Goal: Information Seeking & Learning: Learn about a topic

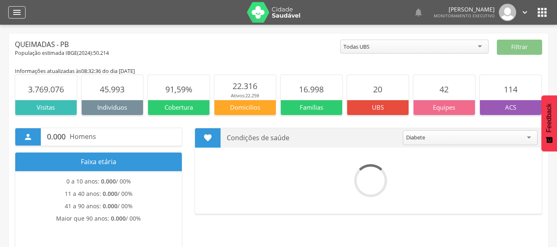
click at [19, 13] on icon "" at bounding box center [17, 12] width 10 height 10
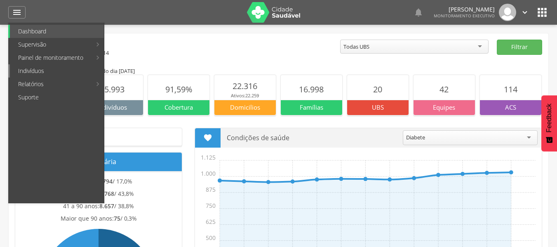
click at [36, 73] on link "Indivíduos" at bounding box center [57, 70] width 94 height 13
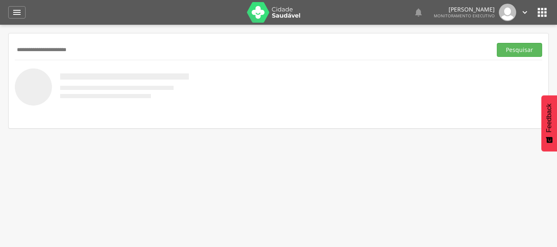
type input "**********"
click at [496, 43] on button "Pesquisar" at bounding box center [518, 50] width 45 height 14
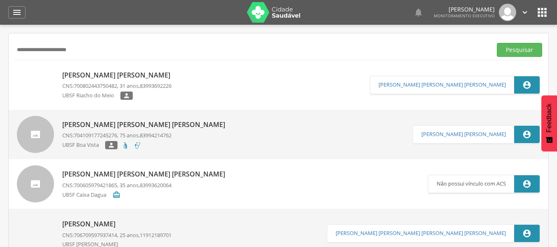
click at [98, 74] on p "[PERSON_NAME] [PERSON_NAME]" at bounding box center [118, 74] width 112 height 9
type input "**********"
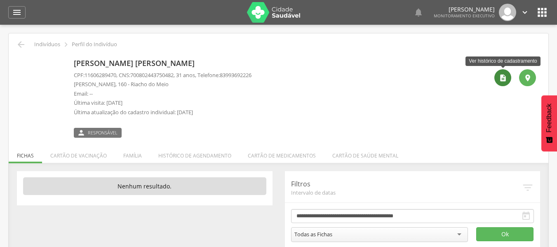
click at [504, 80] on icon "" at bounding box center [502, 78] width 8 height 8
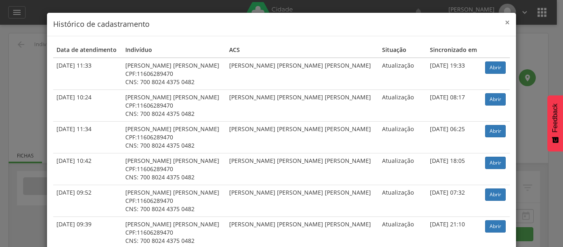
click at [505, 23] on span "×" at bounding box center [507, 22] width 5 height 12
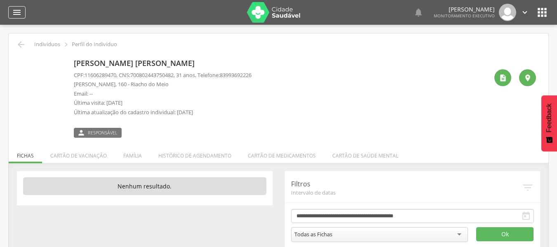
click at [12, 12] on div "" at bounding box center [16, 12] width 17 height 12
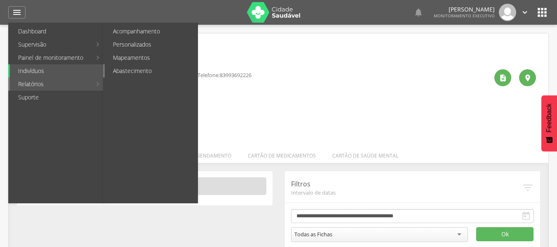
click at [117, 72] on link "Abastecimento" at bounding box center [151, 70] width 93 height 13
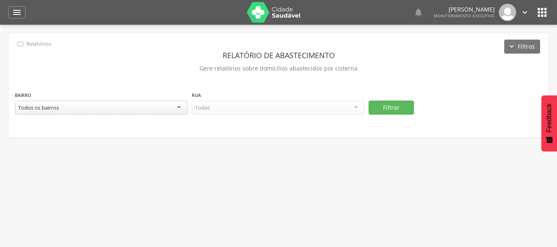
click at [179, 107] on div "Todos os bairros" at bounding box center [101, 108] width 173 height 14
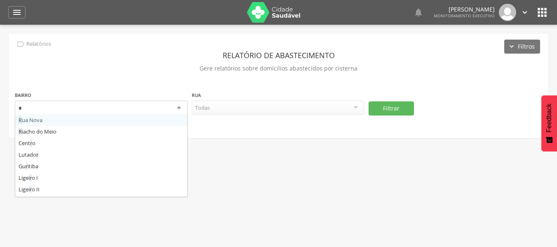
type input "**"
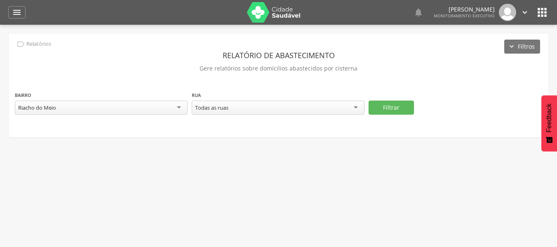
click at [354, 108] on div "Todas as ruas" at bounding box center [278, 108] width 173 height 14
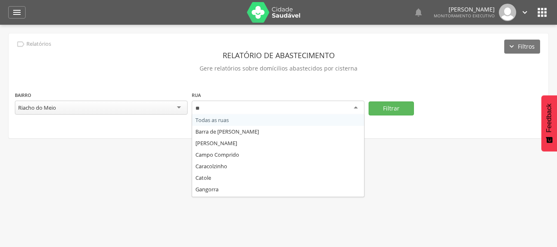
type input "***"
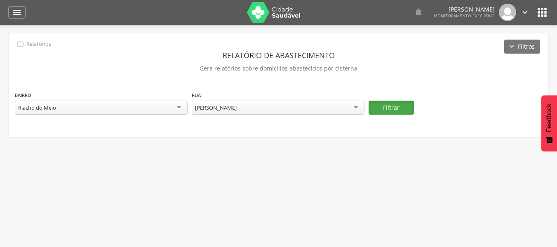
click at [386, 103] on button "Filtrar" at bounding box center [390, 108] width 45 height 14
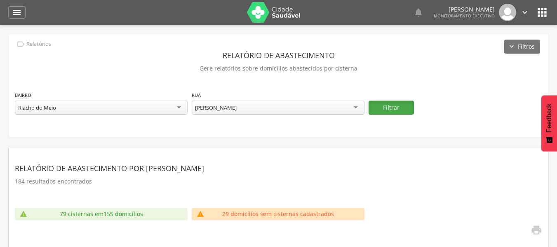
click at [388, 109] on button "Filtrar" at bounding box center [390, 108] width 45 height 14
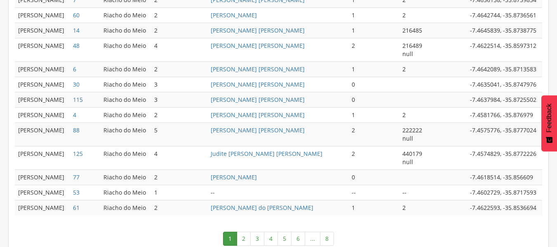
scroll to position [482, 0]
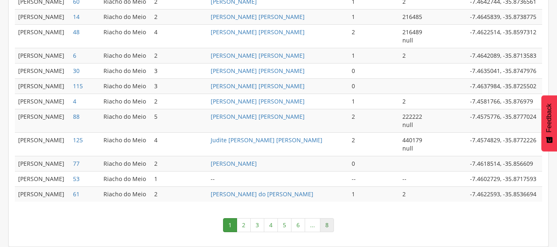
click at [327, 224] on link "8" at bounding box center [327, 225] width 14 height 14
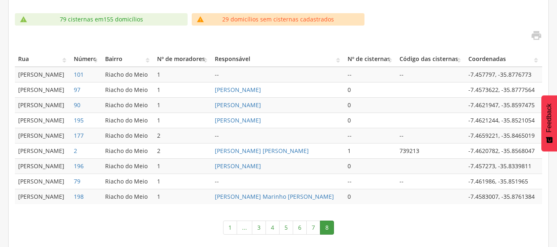
scroll to position [197, 0]
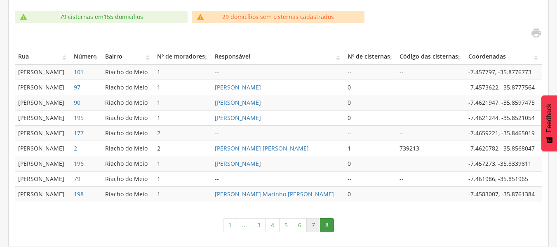
click at [312, 225] on link "7" at bounding box center [313, 225] width 14 height 14
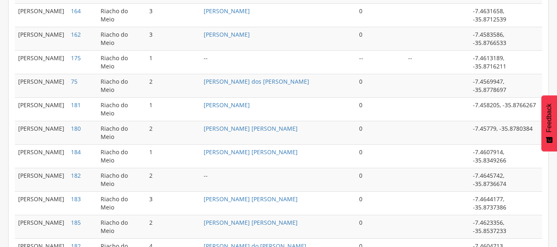
scroll to position [441, 0]
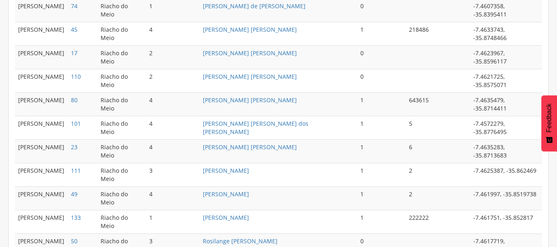
scroll to position [449, 0]
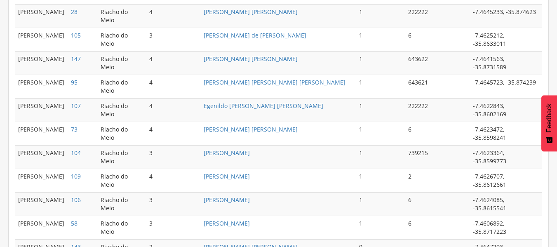
scroll to position [474, 0]
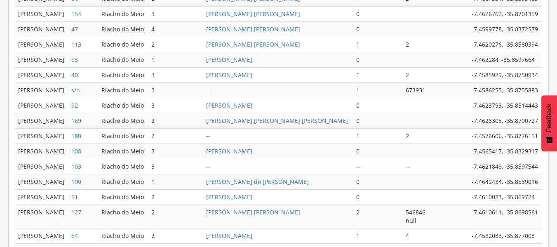
scroll to position [442, 0]
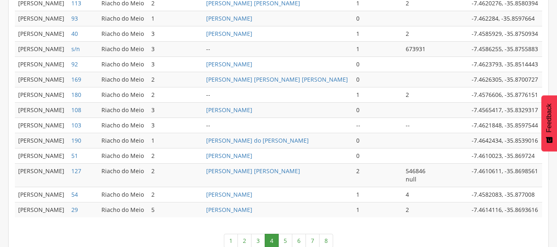
click at [258, 240] on link "3" at bounding box center [258, 241] width 14 height 14
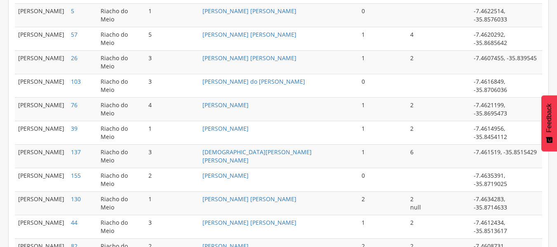
scroll to position [466, 0]
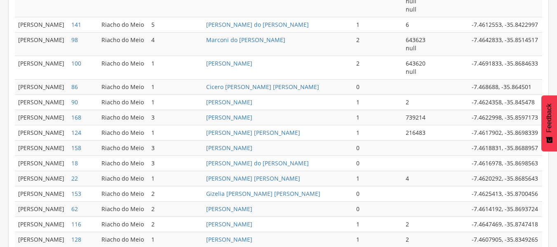
scroll to position [494, 0]
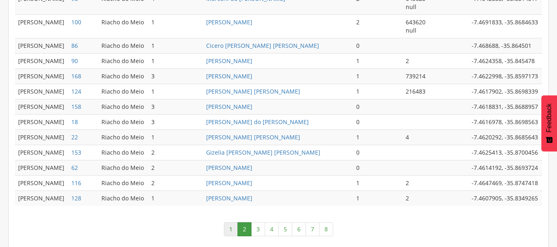
click at [231, 229] on link "1" at bounding box center [231, 229] width 14 height 14
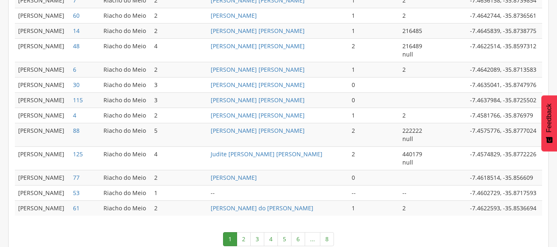
scroll to position [482, 0]
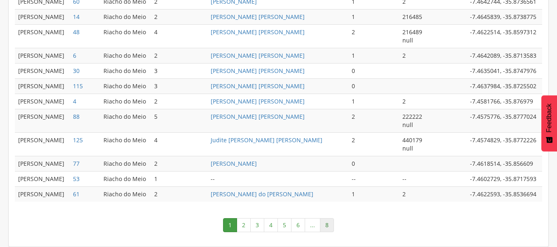
click at [330, 226] on link "8" at bounding box center [327, 225] width 14 height 14
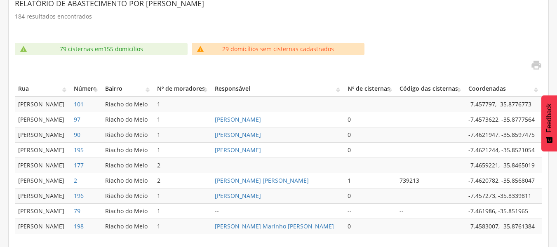
scroll to position [197, 0]
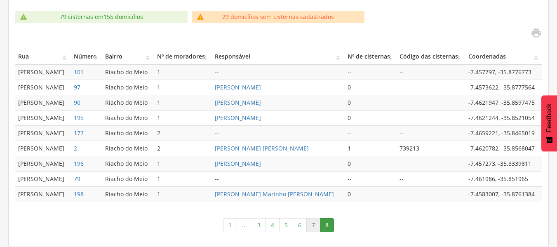
click at [313, 230] on link "7" at bounding box center [313, 225] width 14 height 14
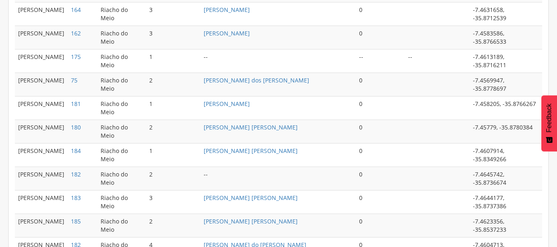
scroll to position [441, 0]
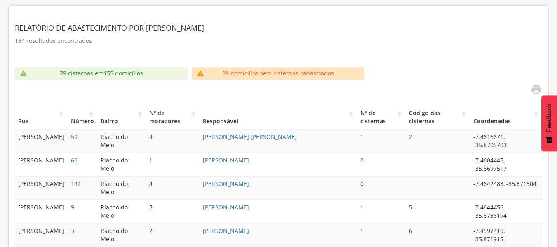
scroll to position [153, 0]
